Goal: Ask a question: Seek information or help from site administrators or community

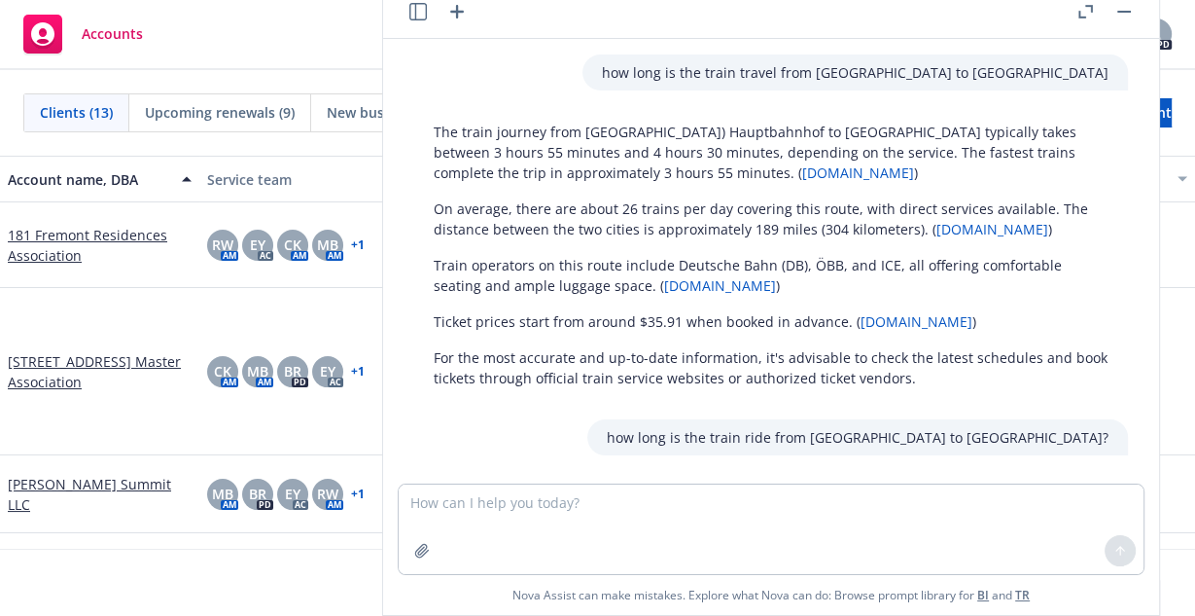
scroll to position [916, 0]
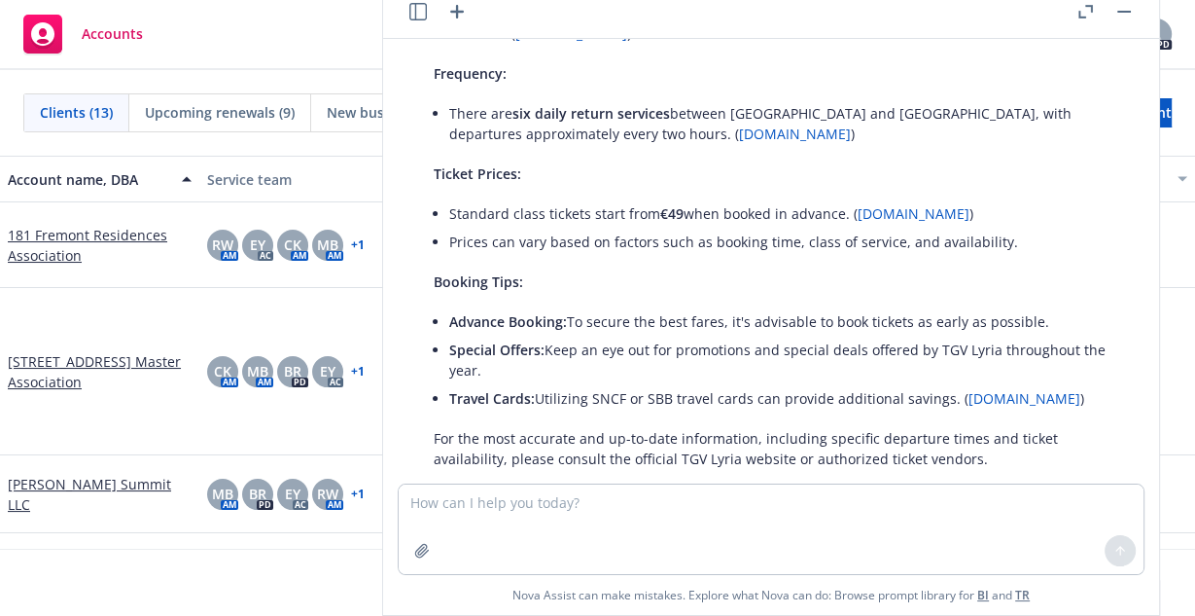
click at [472, 537] on textarea at bounding box center [771, 528] width 745 height 89
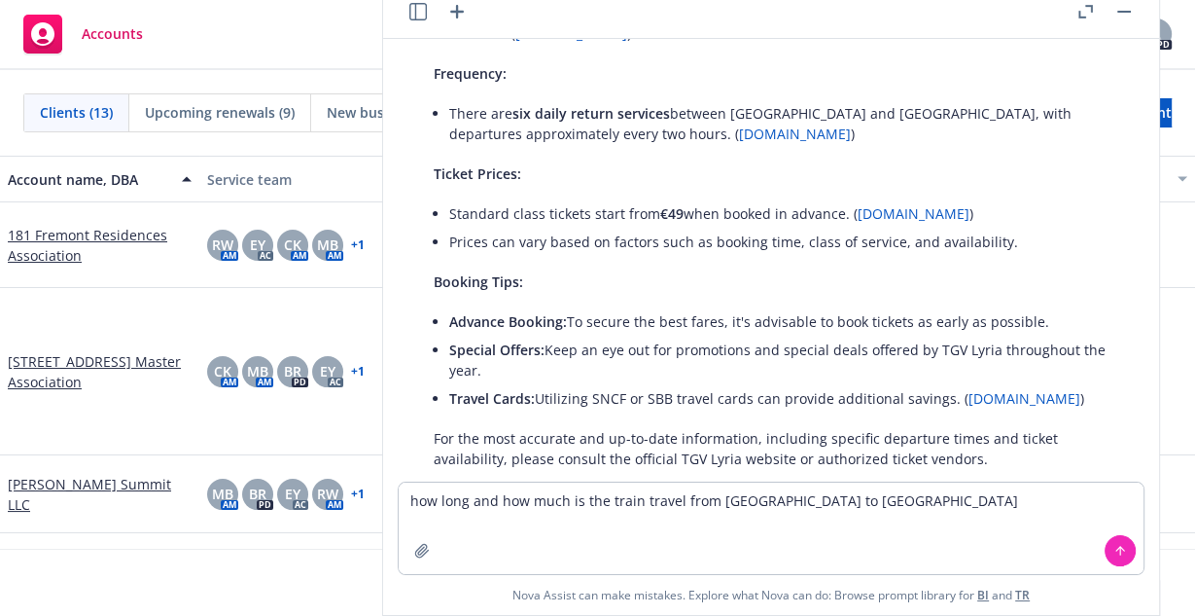
type textarea "how long and how much is the train travel from [GEOGRAPHIC_DATA] to [GEOGRAPHIC…"
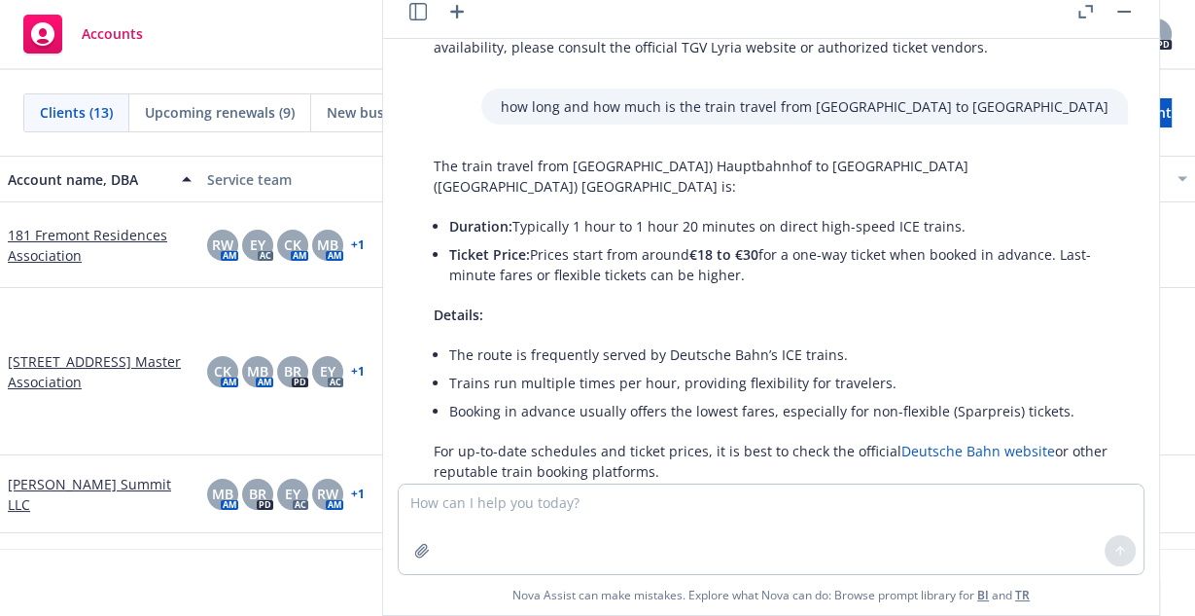
scroll to position [1338, 0]
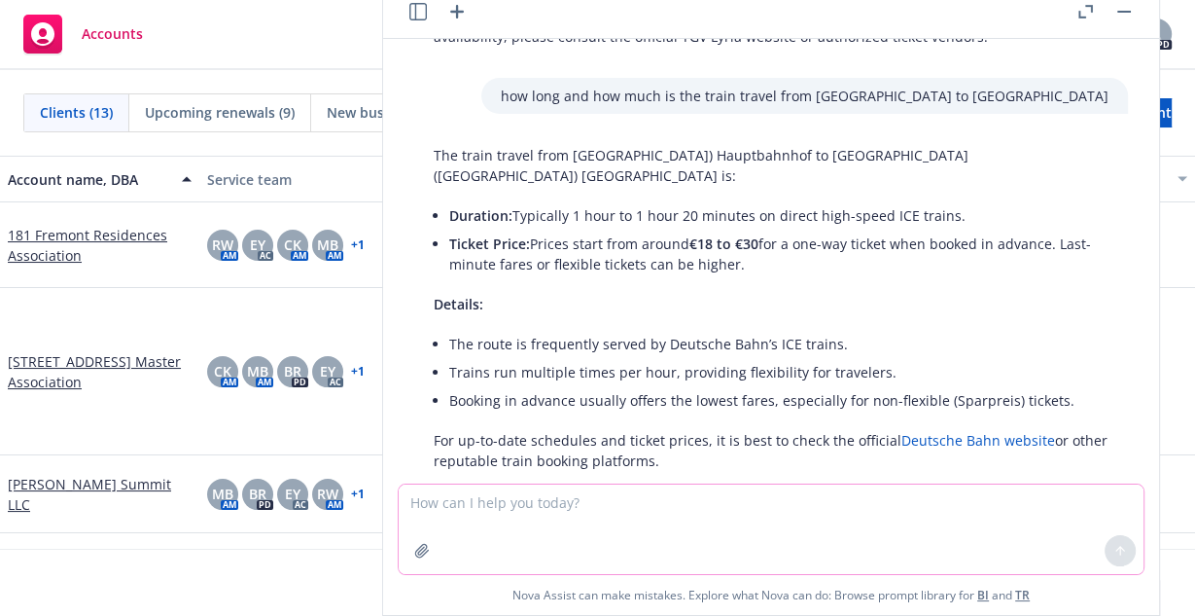
click at [445, 521] on textarea at bounding box center [771, 528] width 745 height 89
click at [595, 500] on textarea "how do i get from [GEOGRAPHIC_DATA] eschborn" at bounding box center [771, 527] width 745 height 91
click at [747, 506] on textarea "how do i get from [GEOGRAPHIC_DATA] [GEOGRAPHIC_DATA]" at bounding box center [771, 527] width 745 height 91
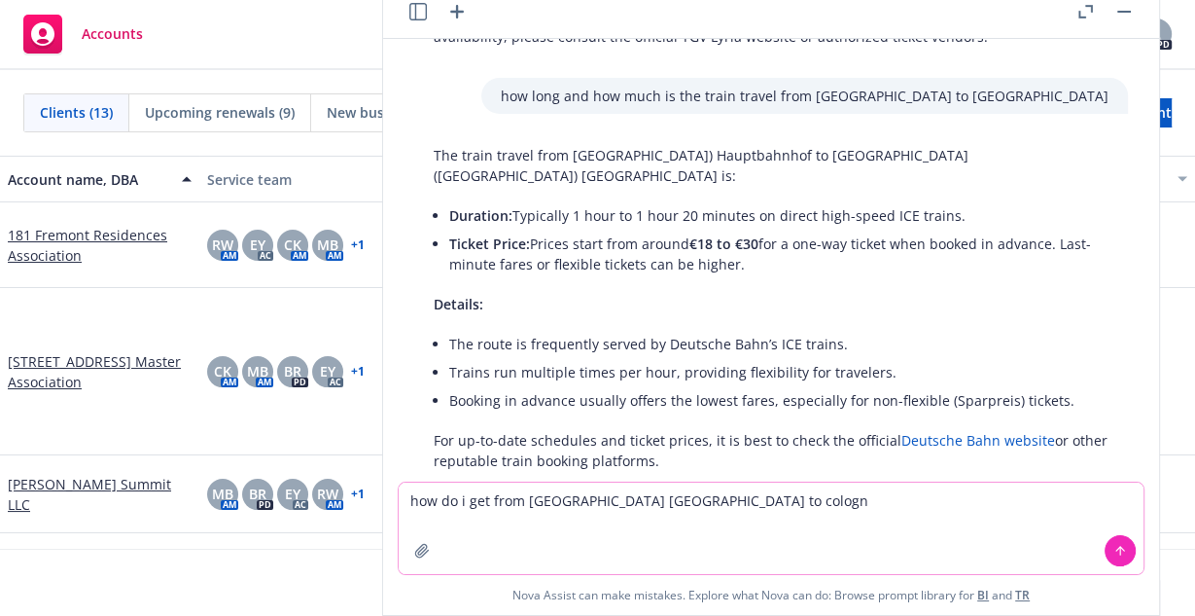
type textarea "how do i get from [GEOGRAPHIC_DATA] [GEOGRAPHIC_DATA] to [GEOGRAPHIC_DATA]"
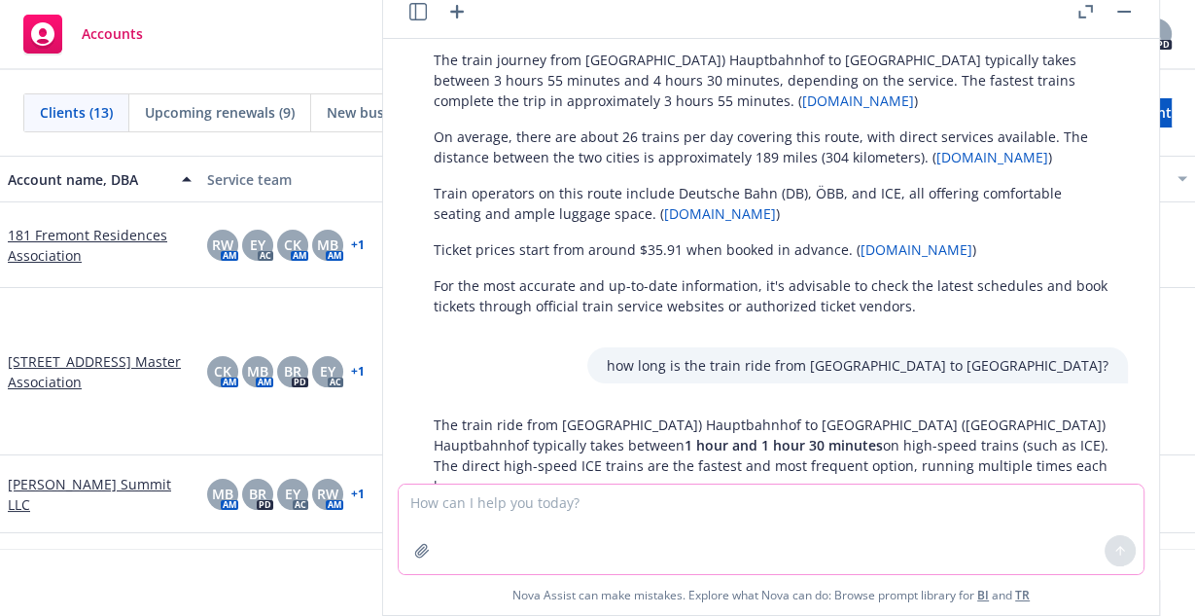
scroll to position [0, 0]
